Goal: Navigation & Orientation: Find specific page/section

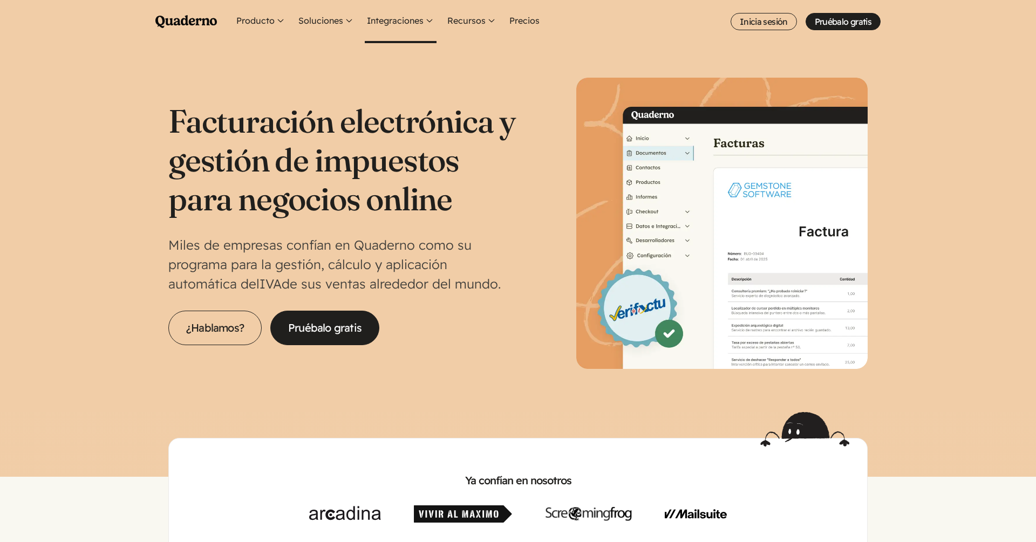
click at [391, 24] on button "Integraciones" at bounding box center [401, 21] width 72 height 43
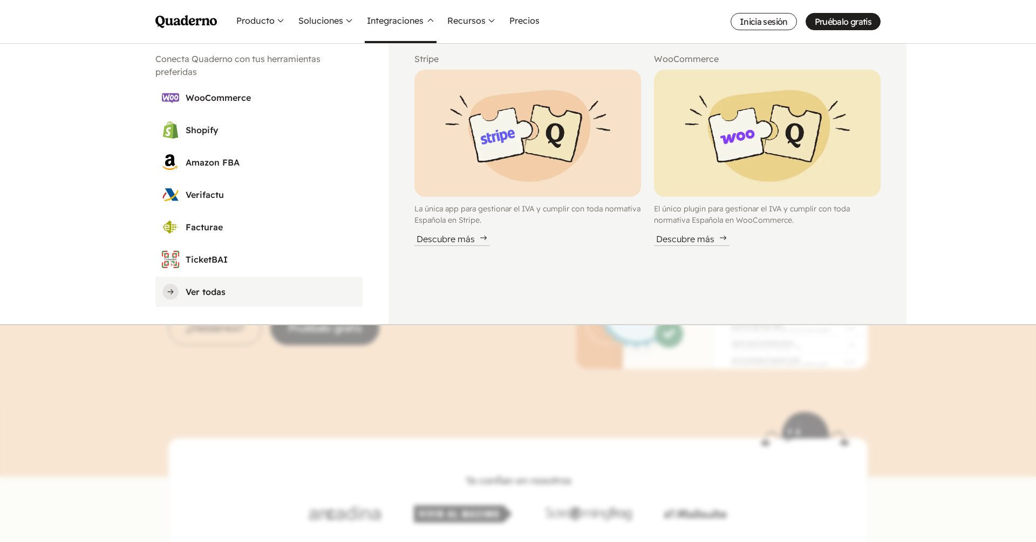
click at [211, 296] on h3 "Ver todas" at bounding box center [271, 291] width 170 height 13
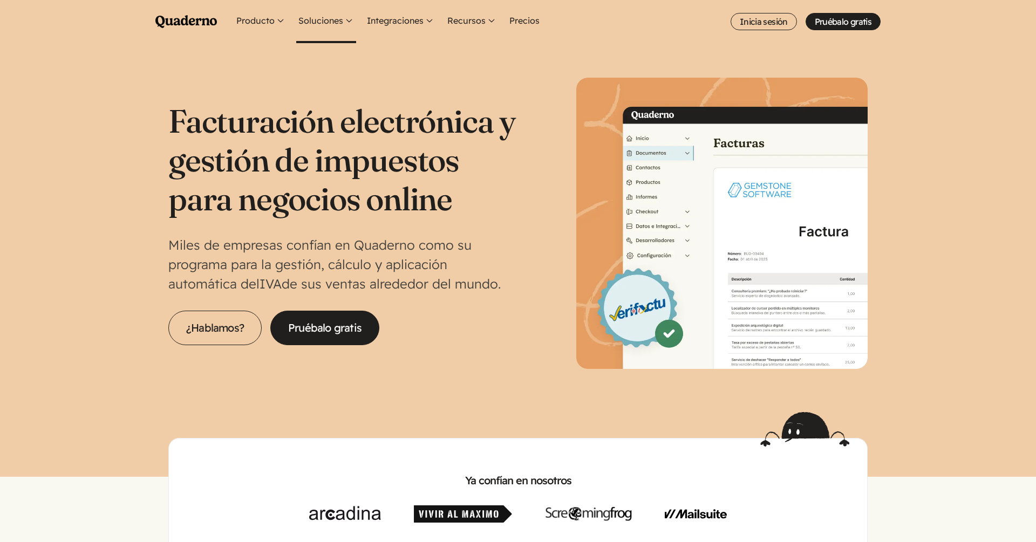
click at [319, 21] on button "Soluciones" at bounding box center [326, 21] width 60 height 43
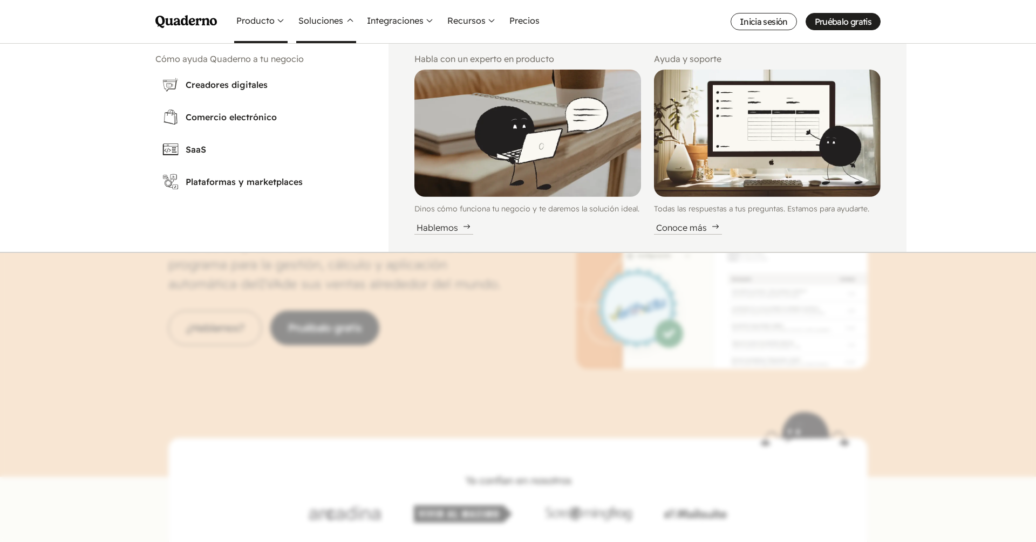
click at [261, 20] on button "Producto" at bounding box center [260, 21] width 53 height 43
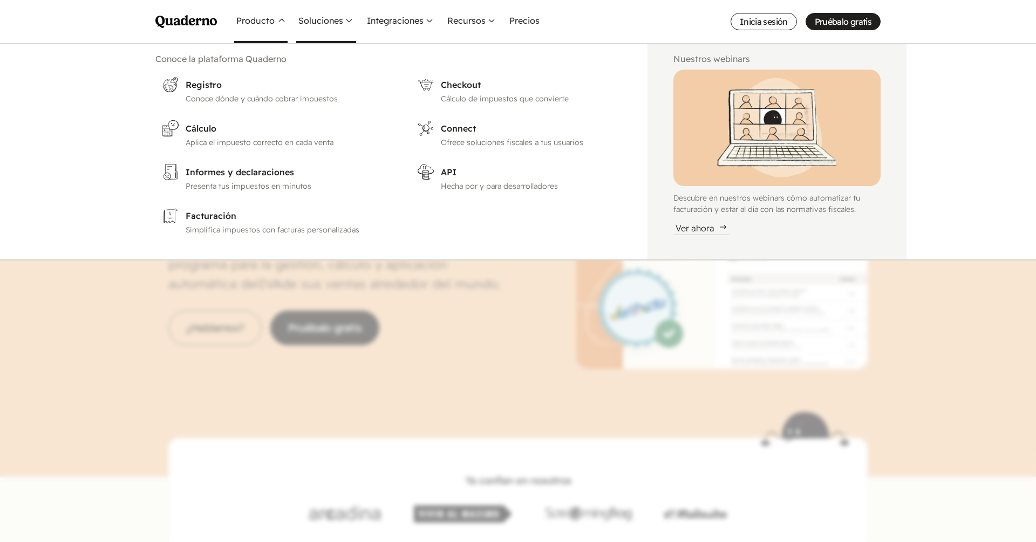
click at [320, 20] on button "Soluciones" at bounding box center [326, 21] width 60 height 43
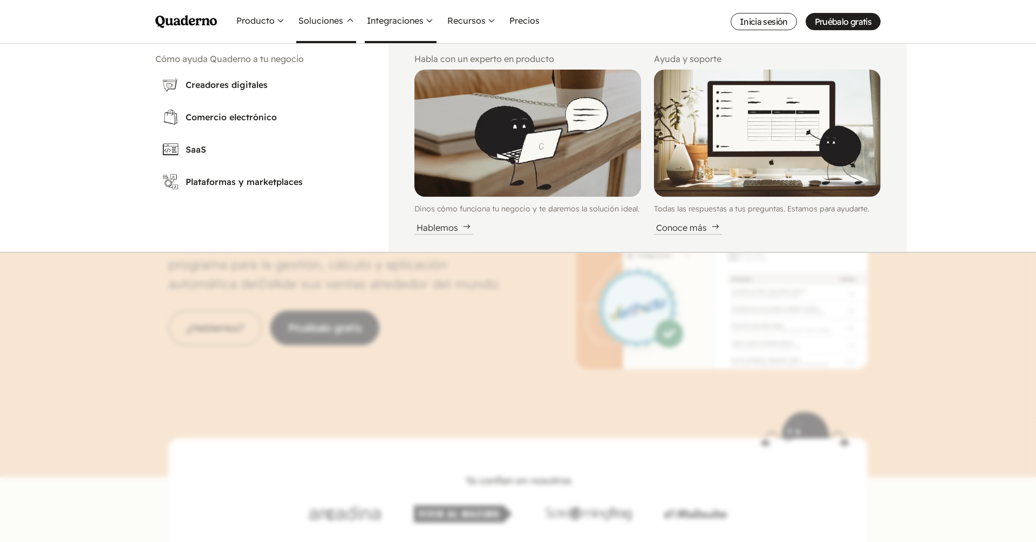
click at [388, 20] on button "Integraciones" at bounding box center [401, 21] width 72 height 43
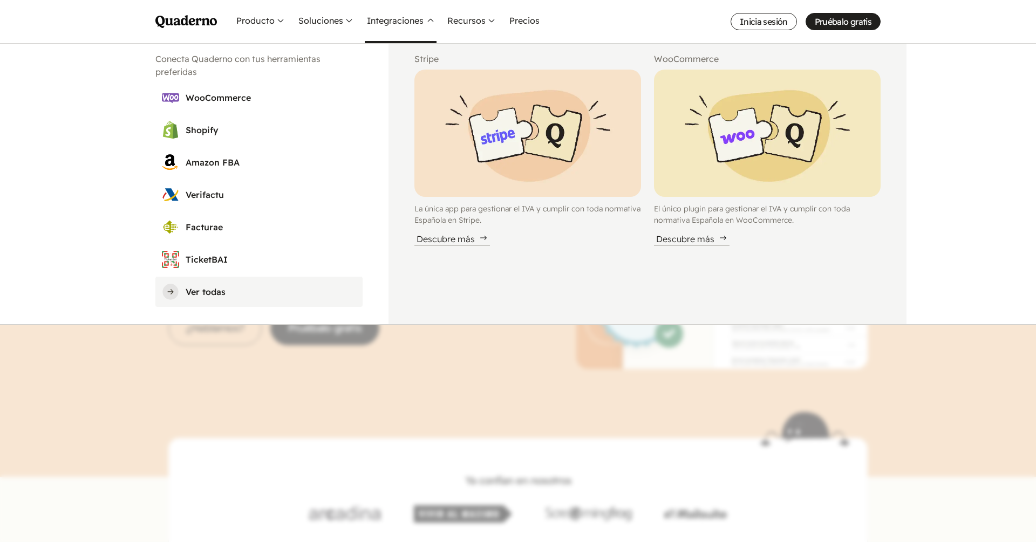
click at [200, 300] on link "Ver todas" at bounding box center [258, 292] width 207 height 30
